Goal: Obtain resource: Download file/media

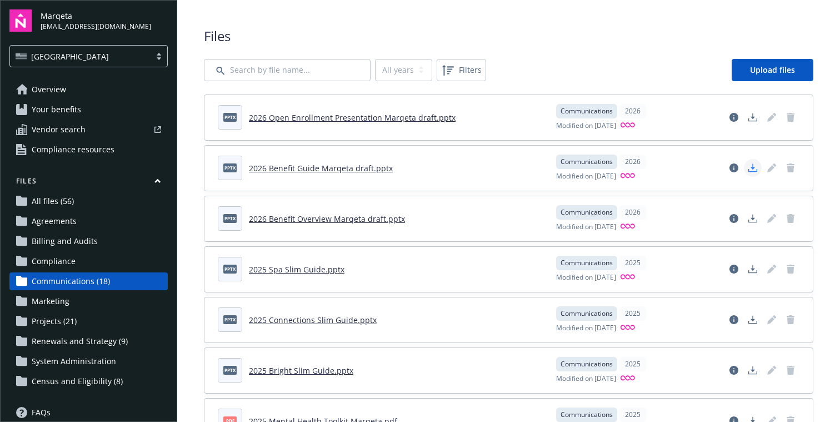
click at [753, 167] on polygon "Download document" at bounding box center [753, 167] width 4 height 6
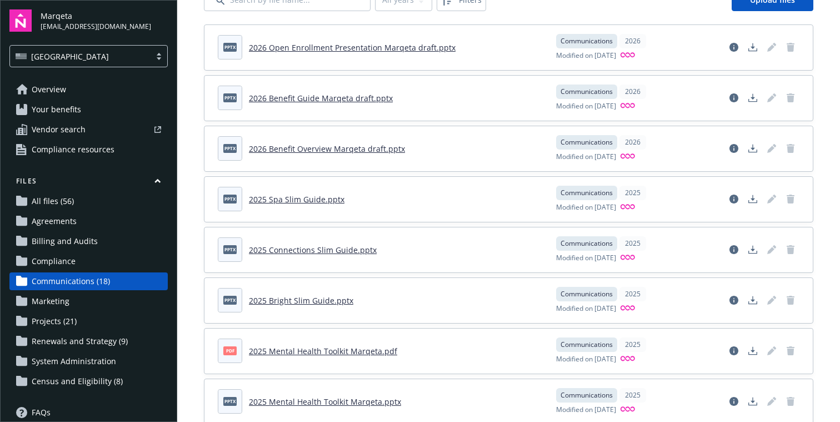
scroll to position [73, 0]
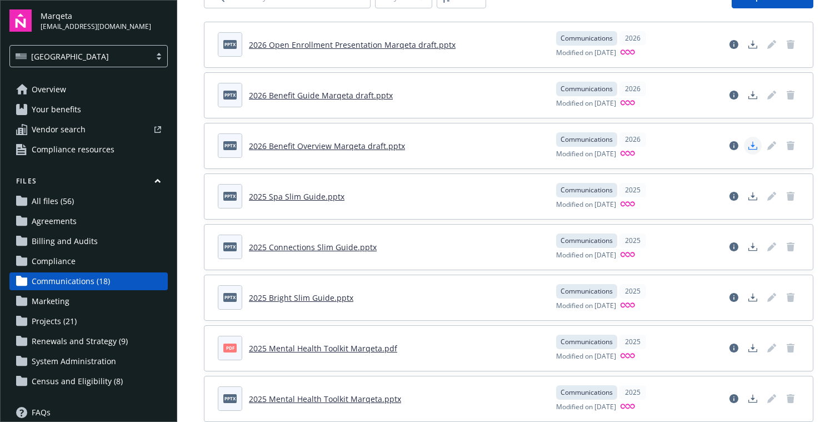
click at [753, 144] on icon "Download document" at bounding box center [752, 145] width 9 height 9
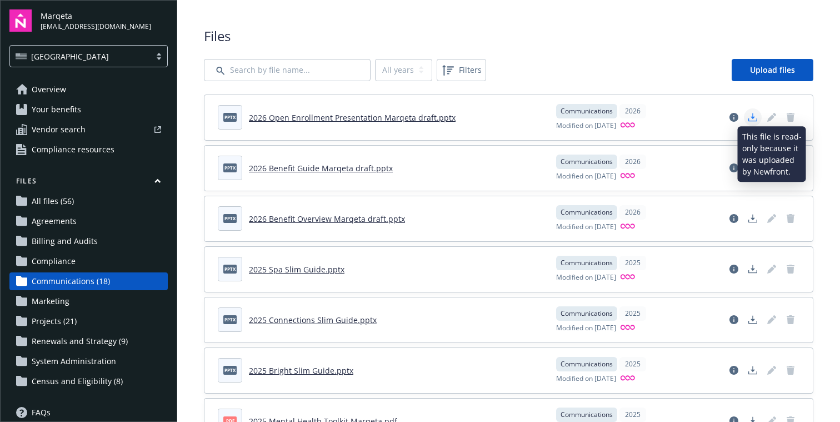
click at [754, 117] on polygon "Download document" at bounding box center [753, 116] width 4 height 6
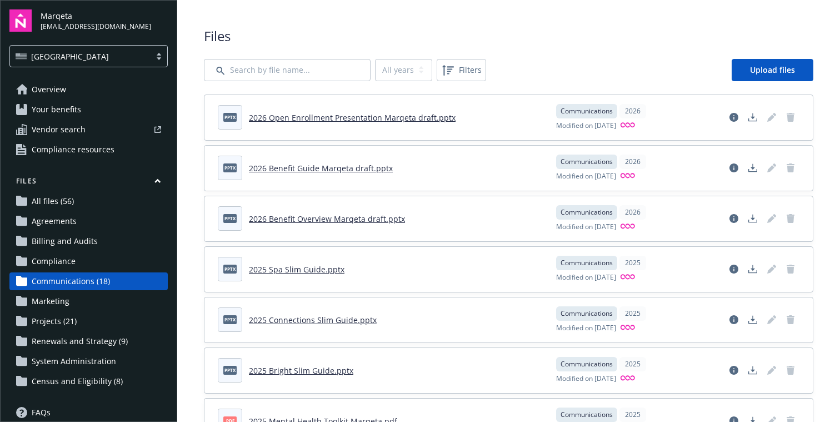
click at [65, 321] on span "Projects (21)" at bounding box center [54, 321] width 45 height 18
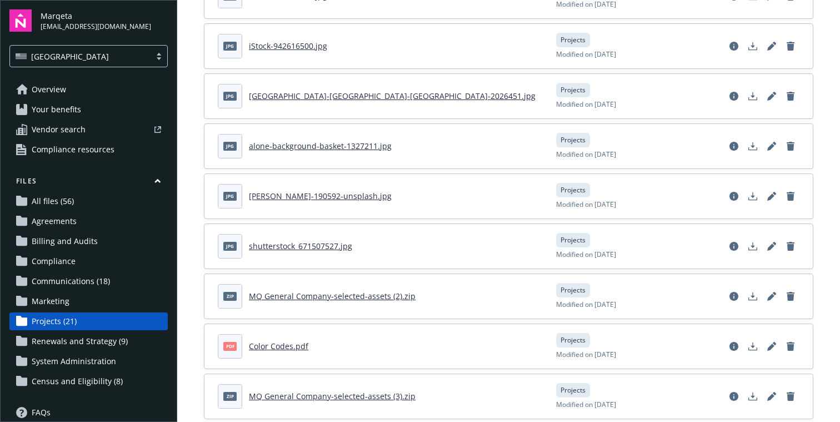
scroll to position [671, 0]
click at [56, 284] on span "Communications (18)" at bounding box center [71, 281] width 78 height 18
